Goal: Information Seeking & Learning: Learn about a topic

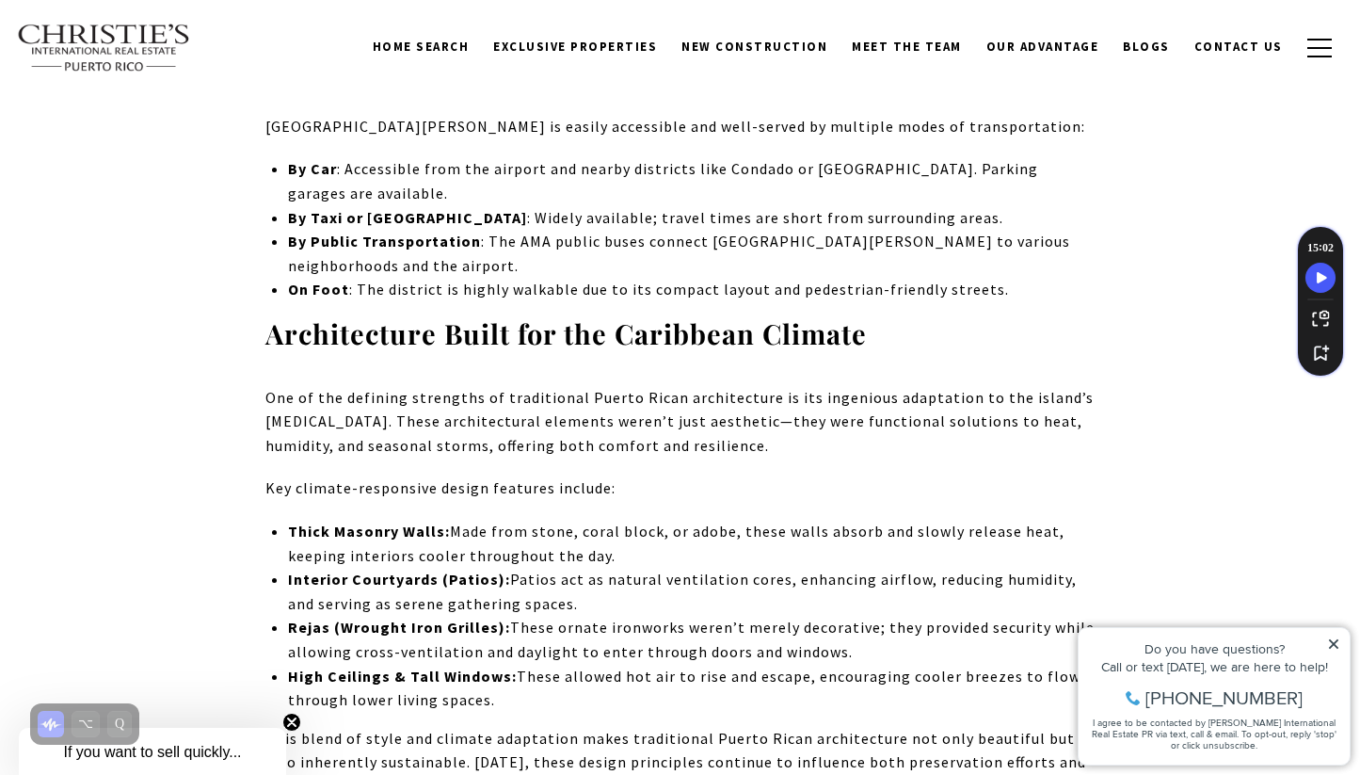
scroll to position [7228, 0]
drag, startPoint x: 233, startPoint y: 209, endPoint x: 552, endPoint y: 271, distance: 324.2
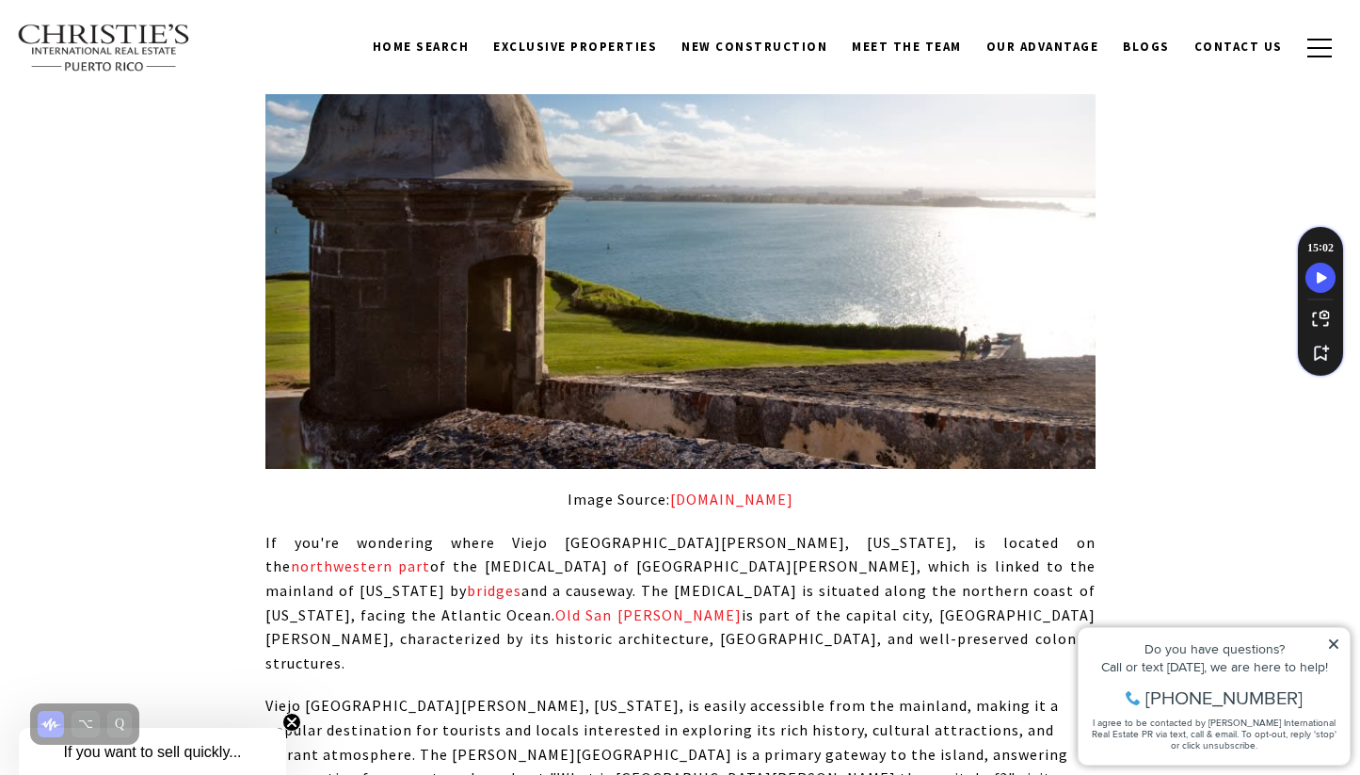
scroll to position [7210, 0]
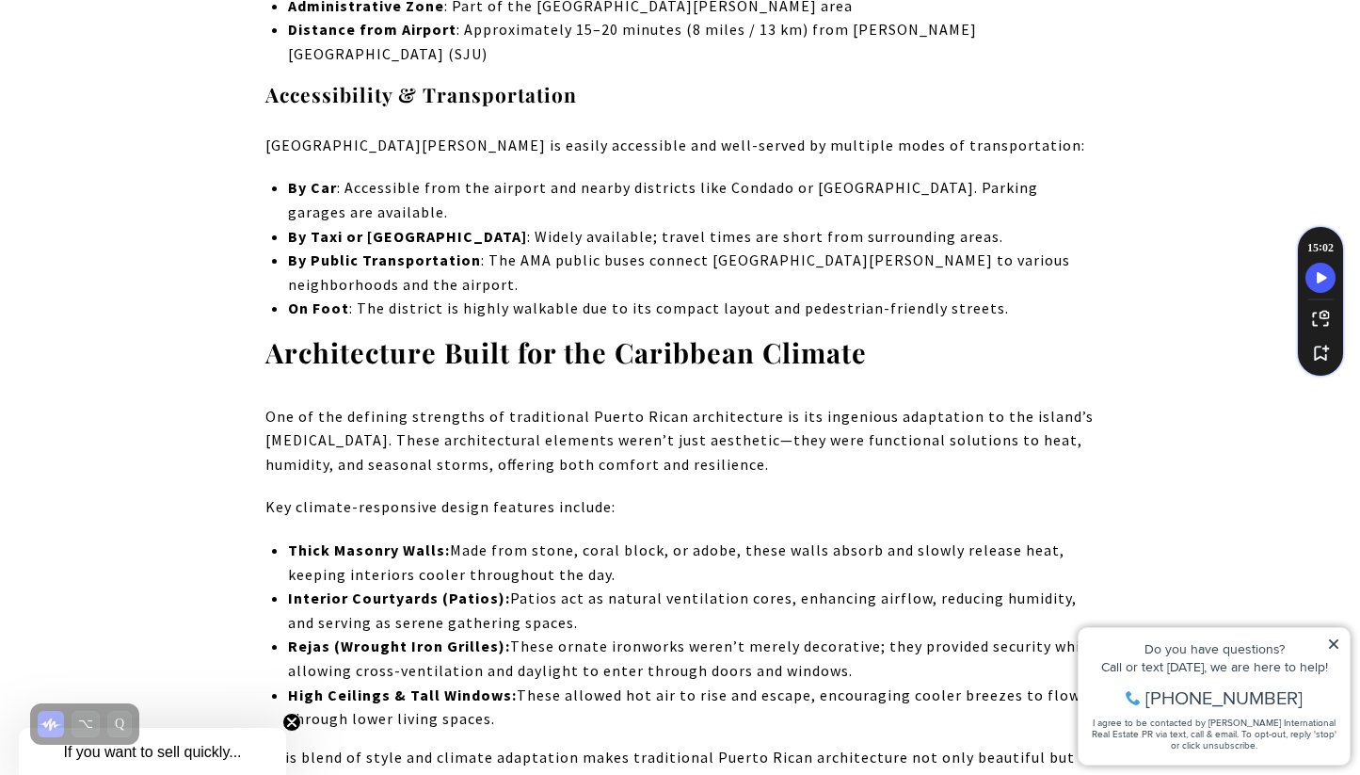
drag, startPoint x: 252, startPoint y: 229, endPoint x: 523, endPoint y: 254, distance: 272.3
drag, startPoint x: 263, startPoint y: 407, endPoint x: 356, endPoint y: 425, distance: 95.1
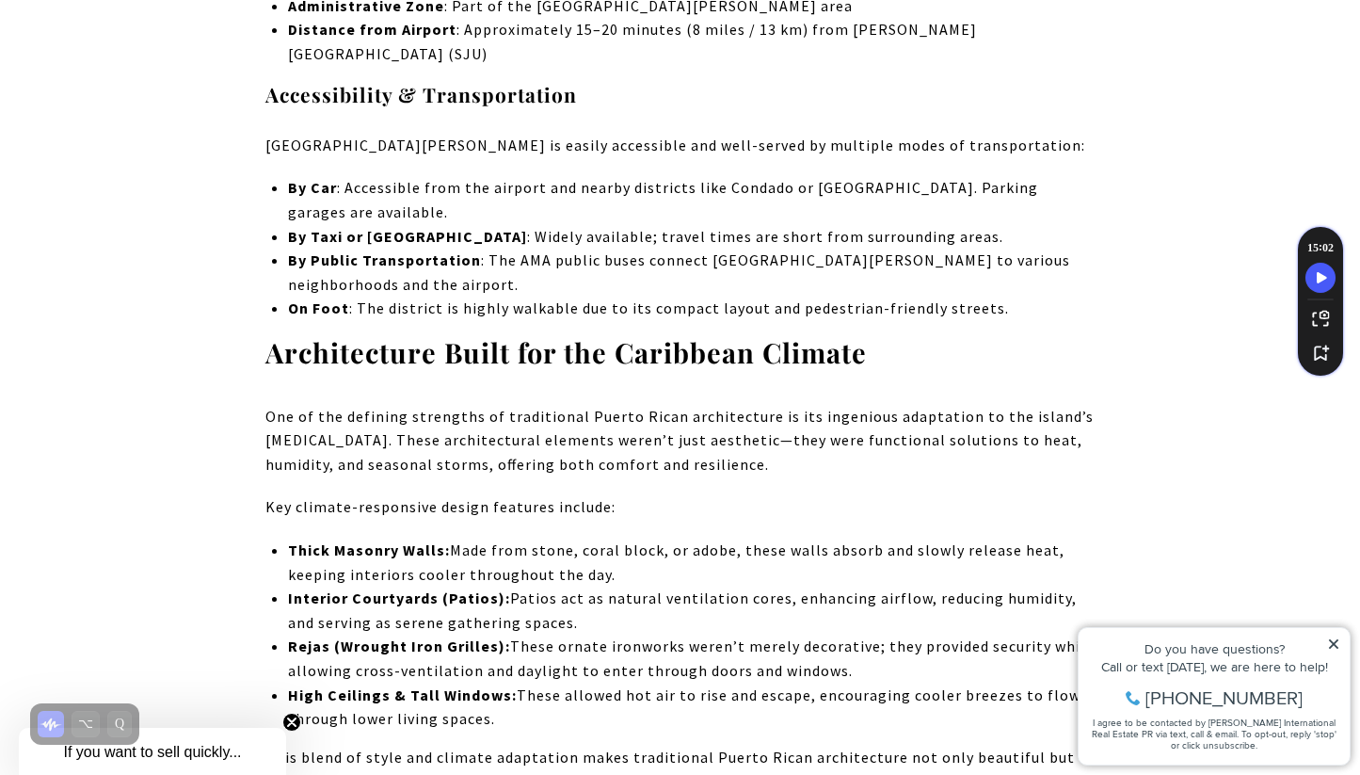
drag, startPoint x: 441, startPoint y: 396, endPoint x: 496, endPoint y: 416, distance: 58.9
drag, startPoint x: 602, startPoint y: 390, endPoint x: 798, endPoint y: 431, distance: 200.1
drag, startPoint x: 867, startPoint y: 397, endPoint x: 970, endPoint y: 428, distance: 107.2
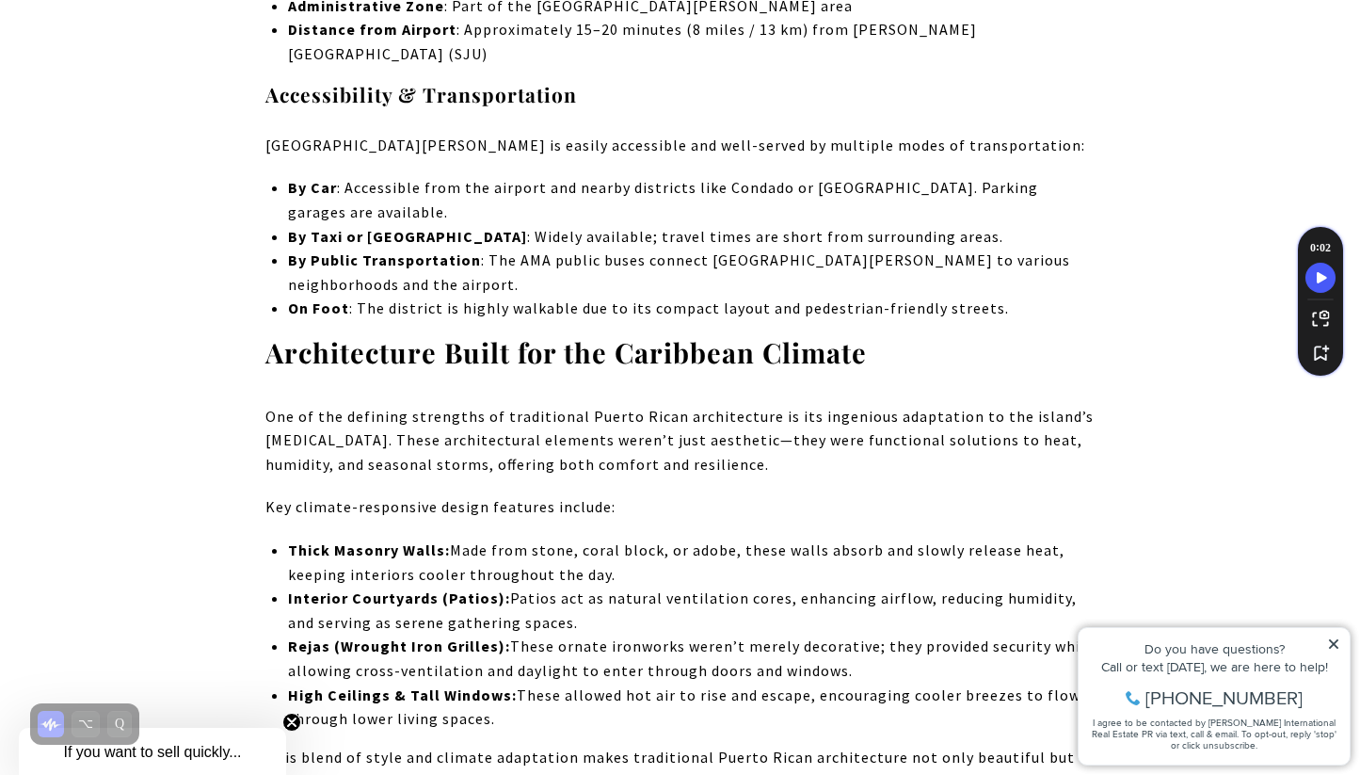
drag, startPoint x: 256, startPoint y: 468, endPoint x: 336, endPoint y: 473, distance: 80.1
drag, startPoint x: 838, startPoint y: 473, endPoint x: 922, endPoint y: 471, distance: 84.8
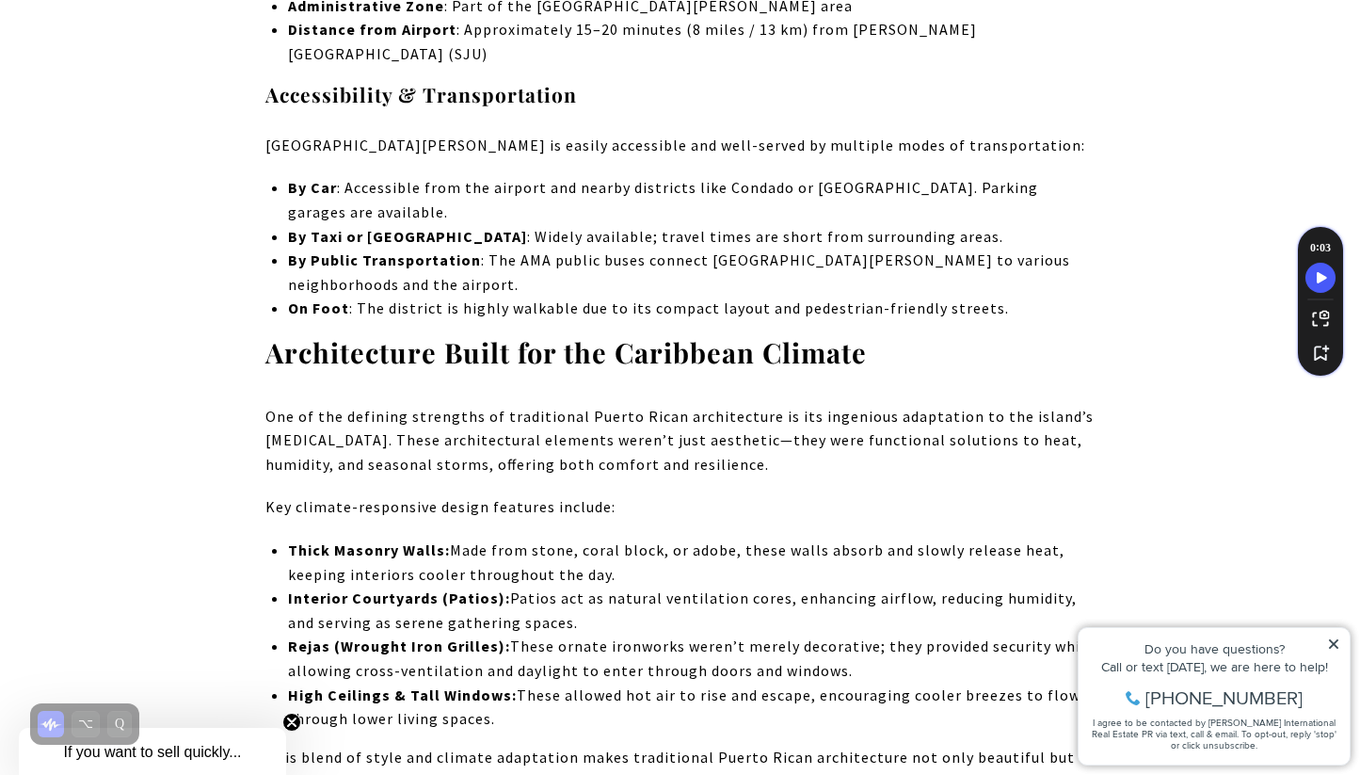
drag, startPoint x: 589, startPoint y: 473, endPoint x: 563, endPoint y: 472, distance: 26.4
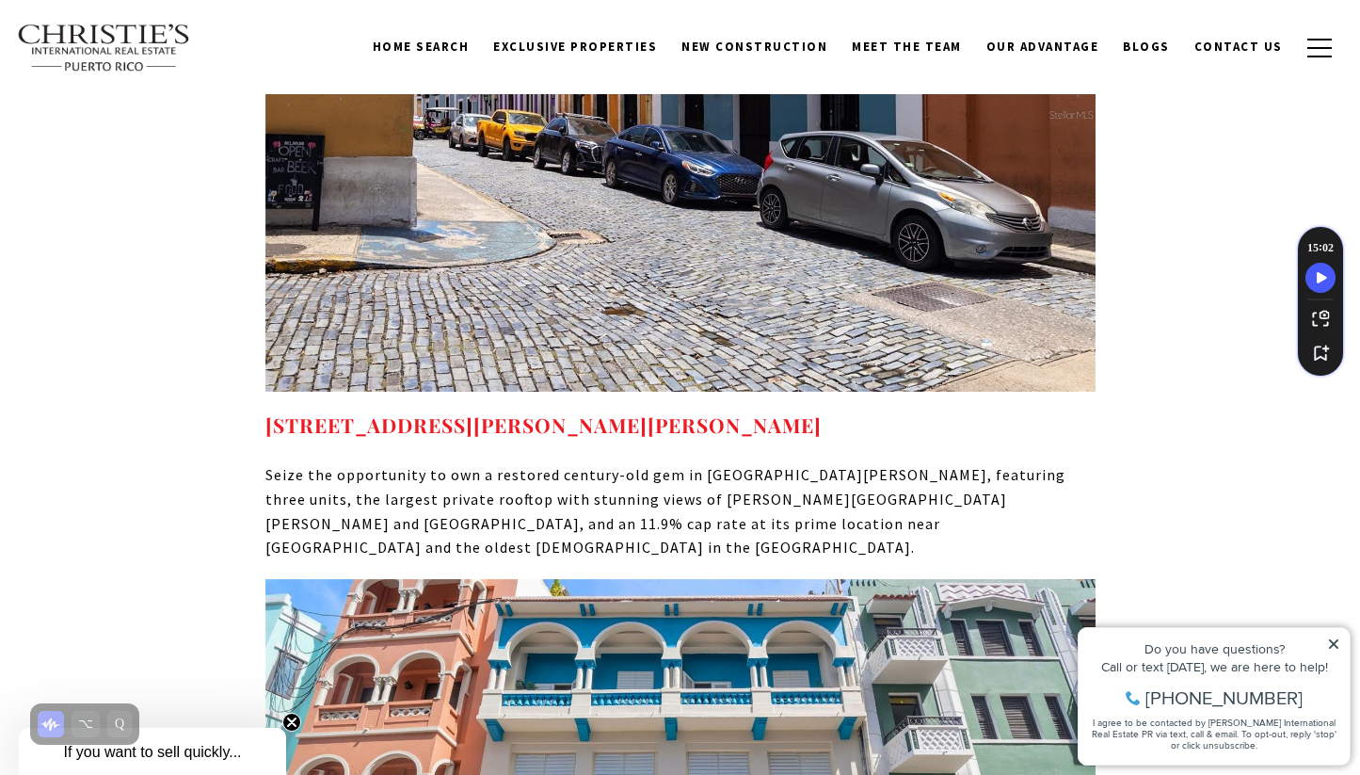
scroll to position [18719, 0]
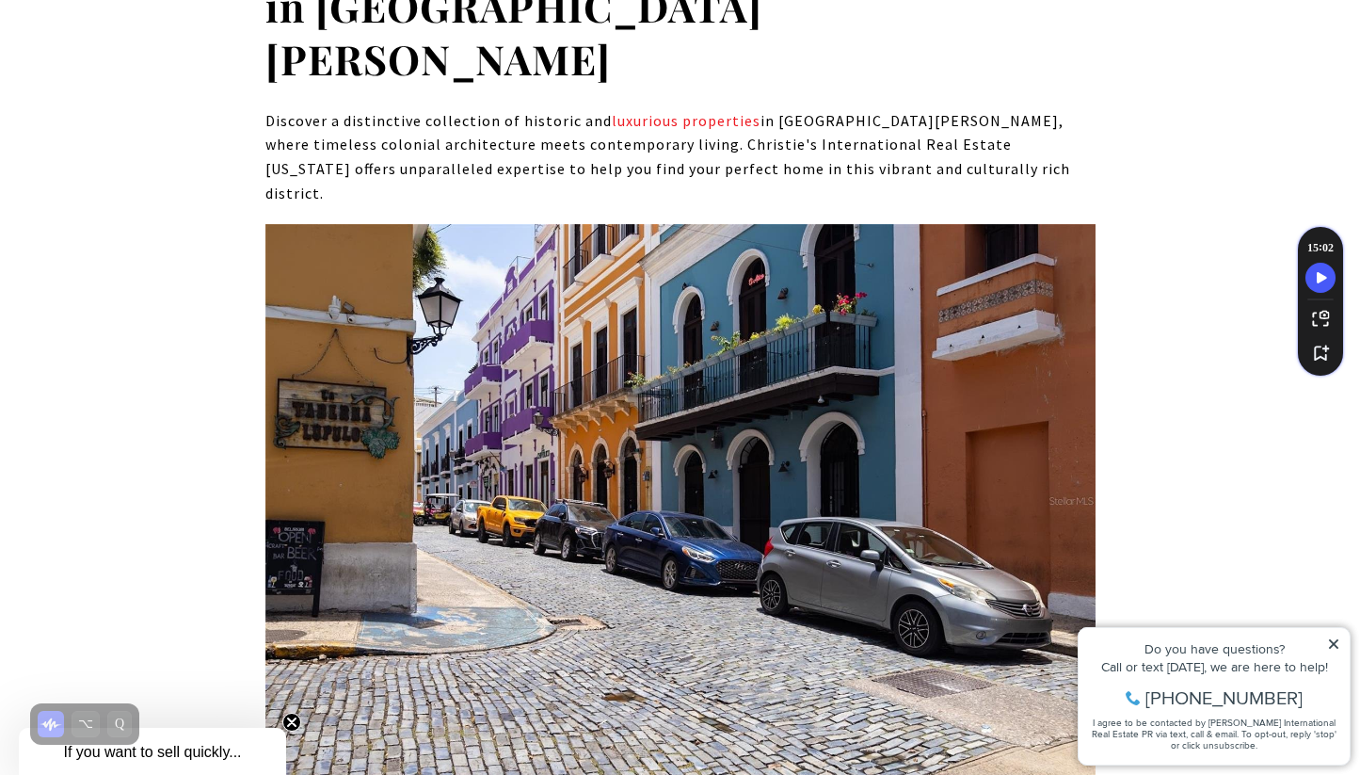
scroll to position [19058, 0]
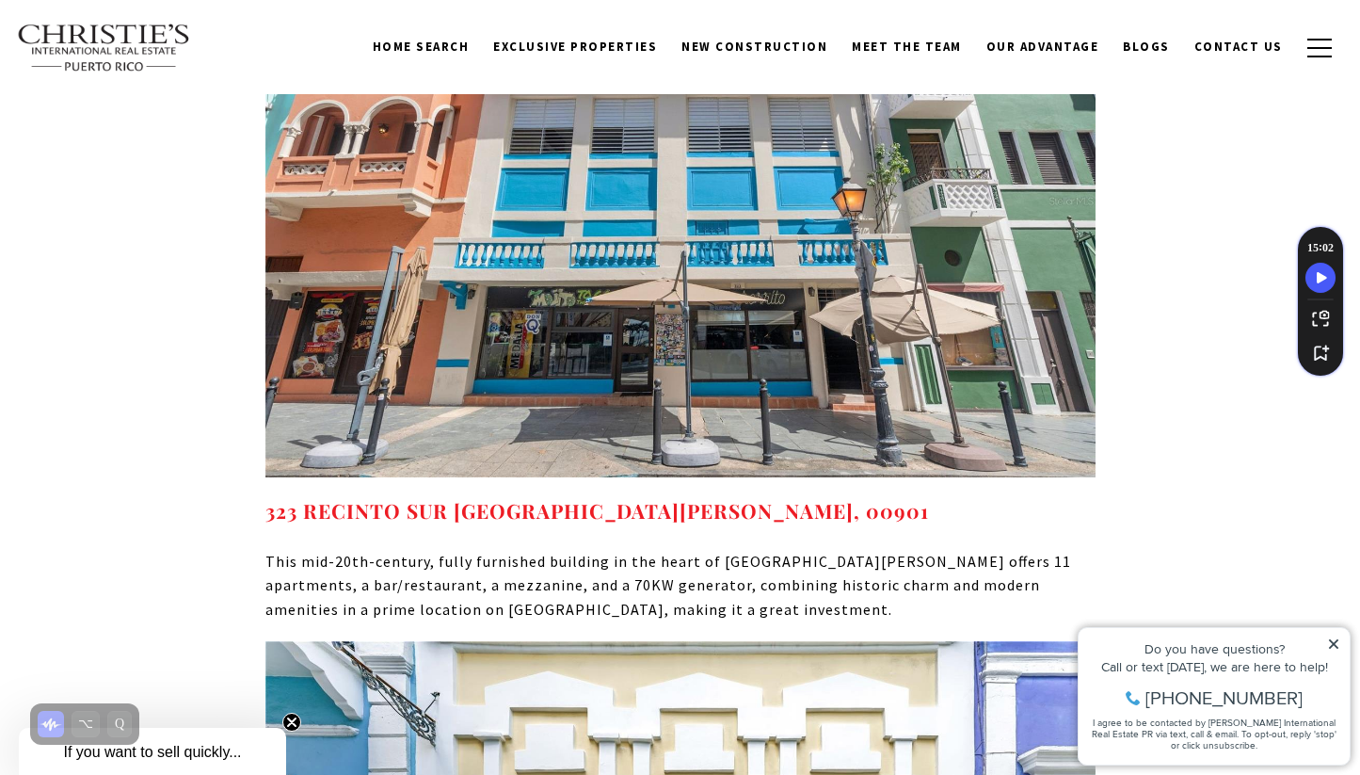
scroll to position [20138, 0]
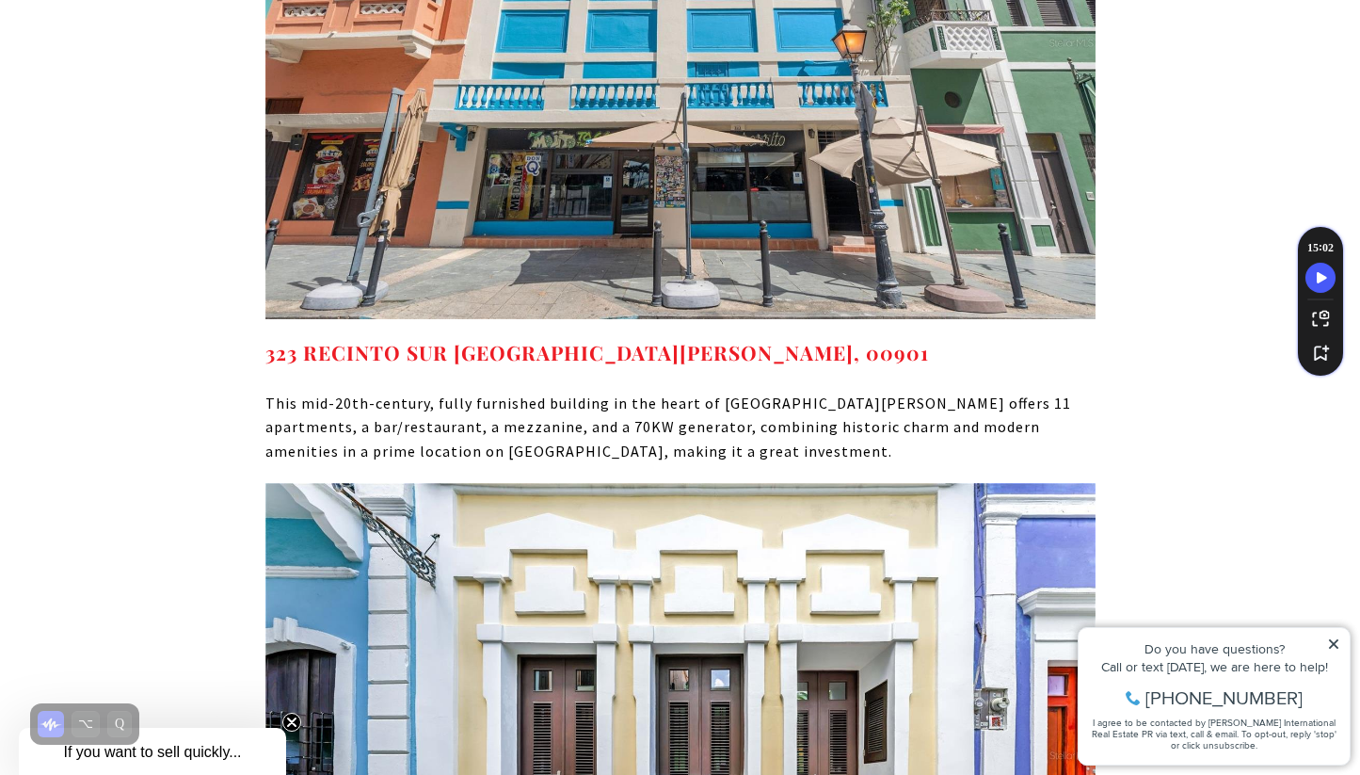
drag, startPoint x: 453, startPoint y: 430, endPoint x: 346, endPoint y: 392, distance: 113.2
drag, startPoint x: 243, startPoint y: 411, endPoint x: 393, endPoint y: 453, distance: 156.2
drag, startPoint x: 282, startPoint y: 457, endPoint x: 658, endPoint y: 600, distance: 401.9
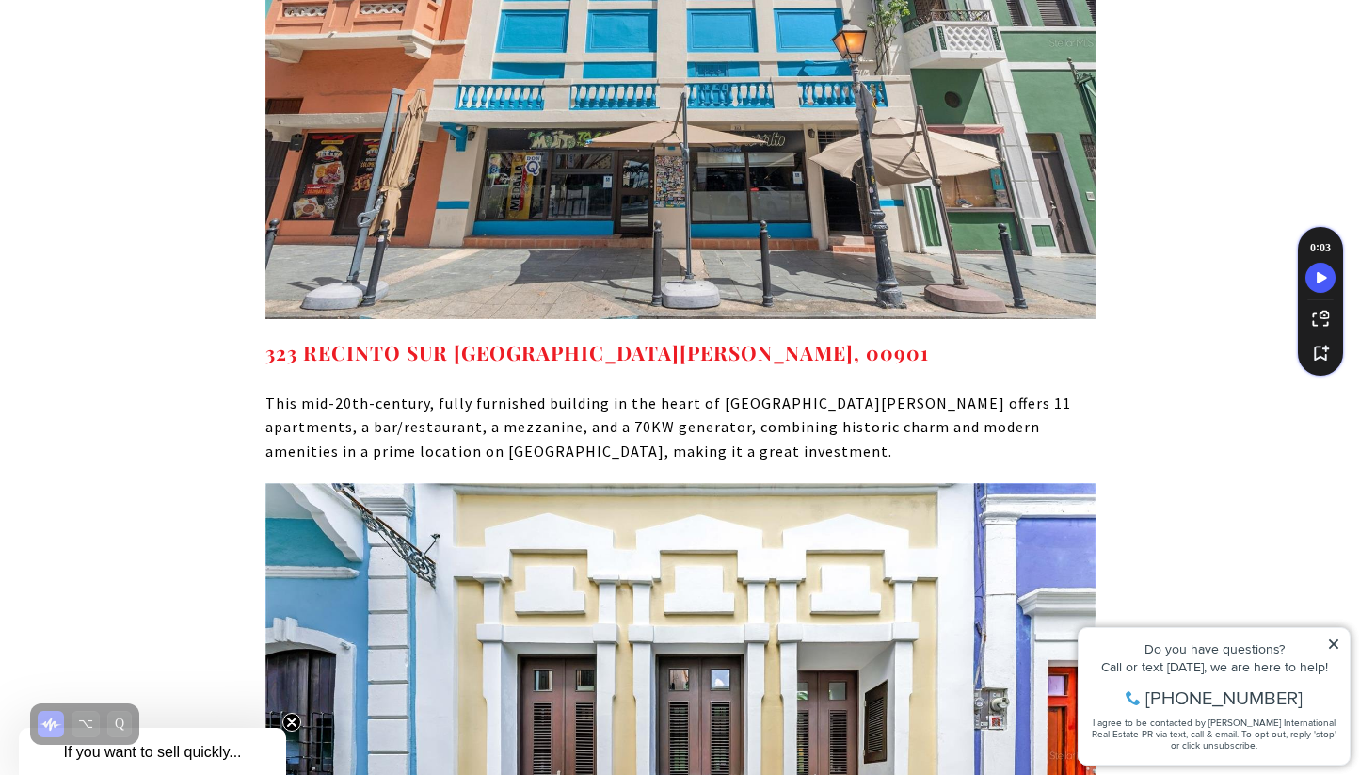
drag, startPoint x: 687, startPoint y: 594, endPoint x: 378, endPoint y: 522, distance: 316.9
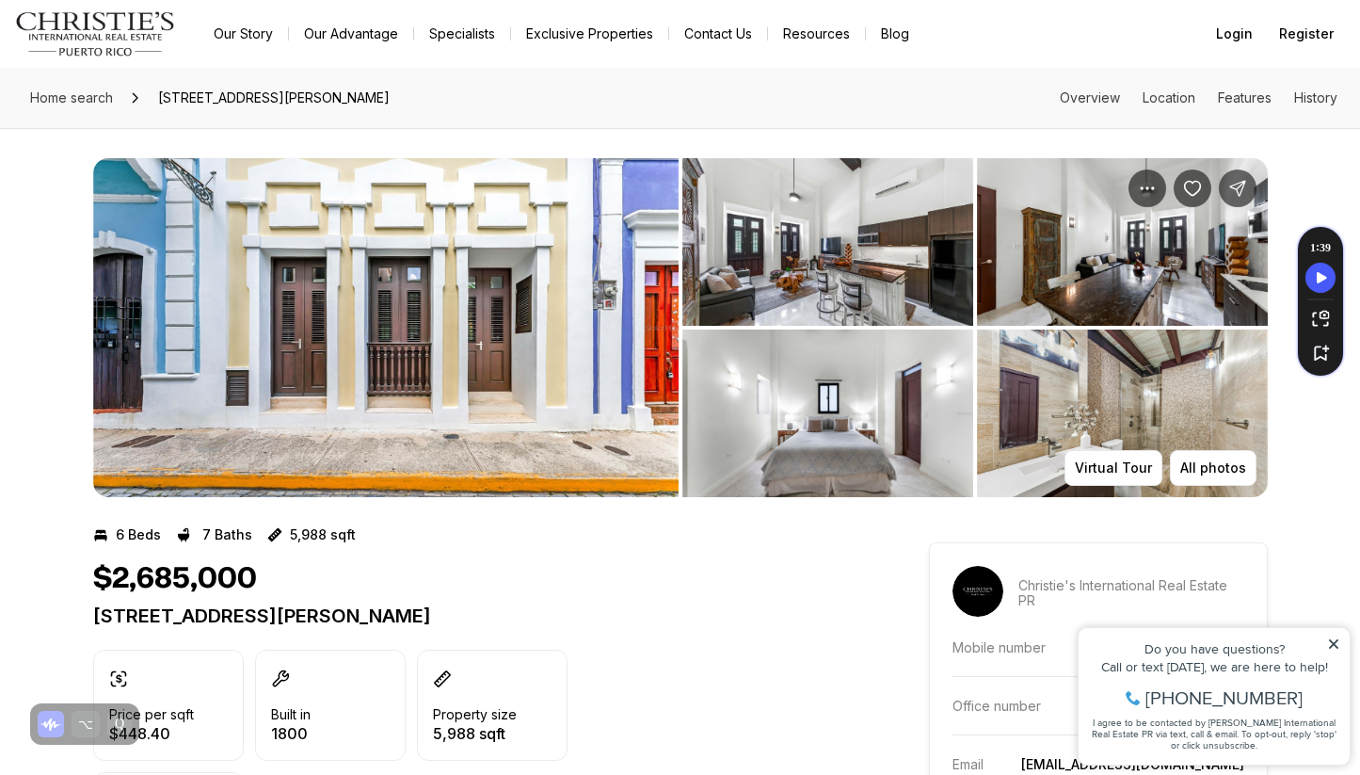
click at [876, 283] on img "View image gallery" at bounding box center [827, 242] width 291 height 168
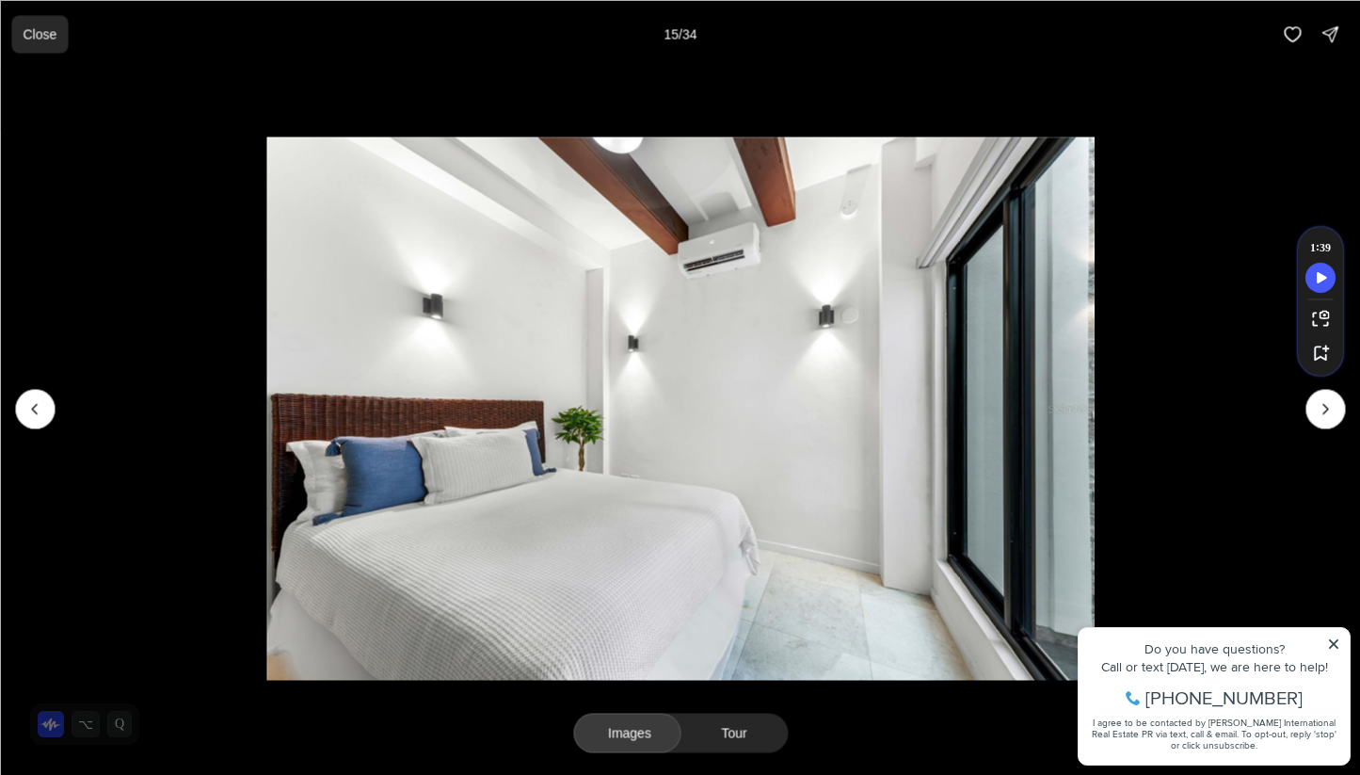
click at [21, 24] on button "Close" at bounding box center [39, 34] width 56 height 38
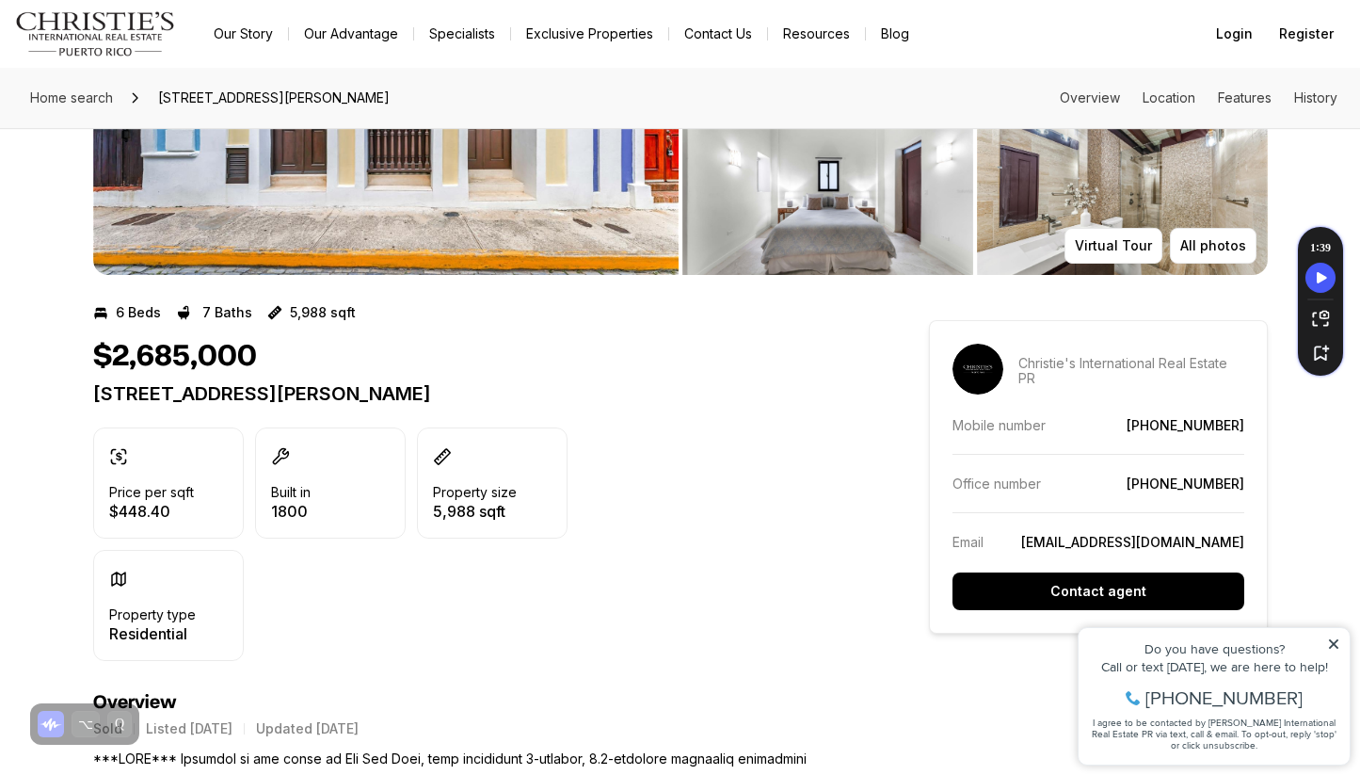
scroll to position [263, 0]
